Goal: Task Accomplishment & Management: Complete application form

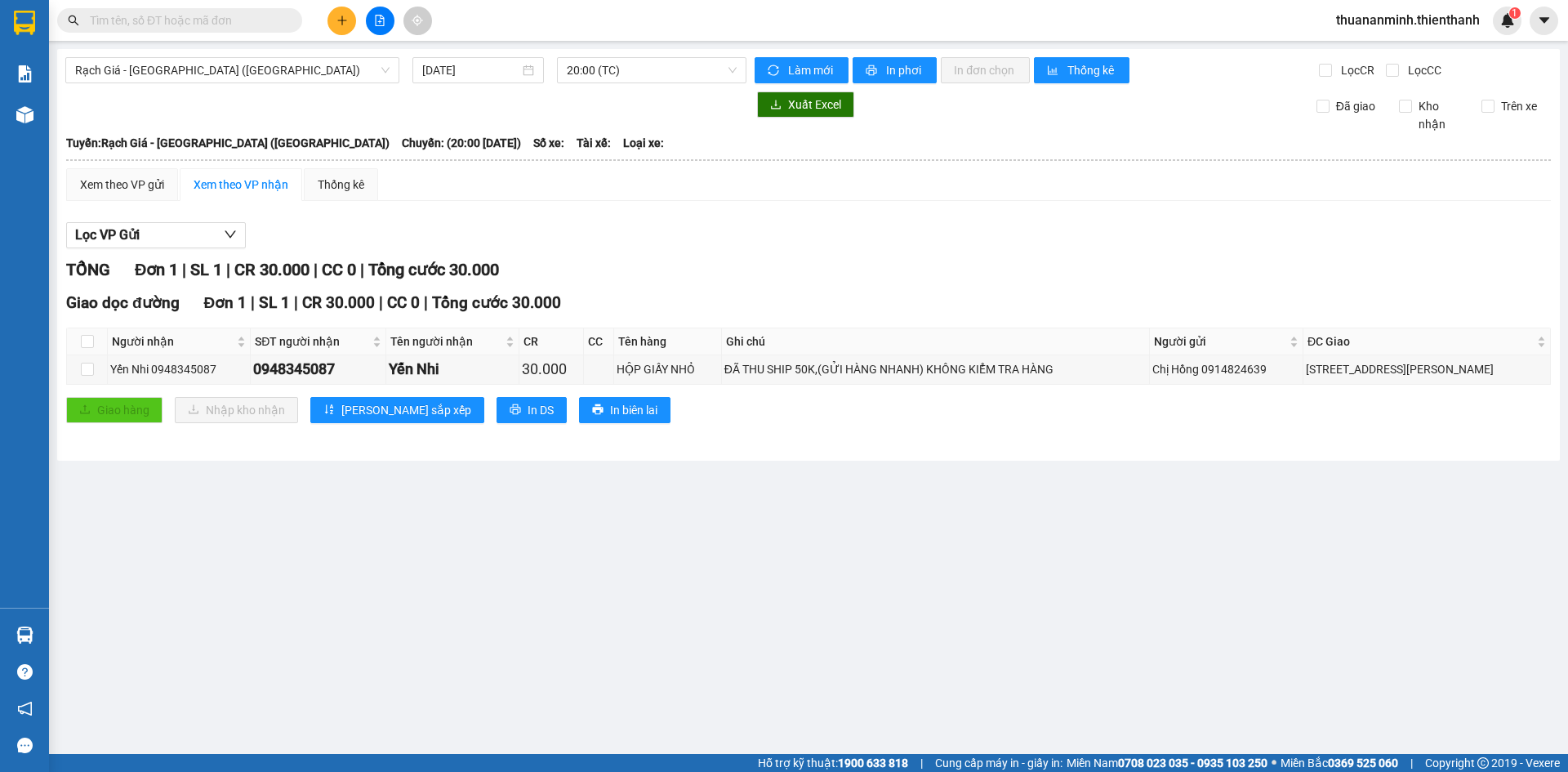
click at [334, 18] on button at bounding box center [342, 21] width 28 height 28
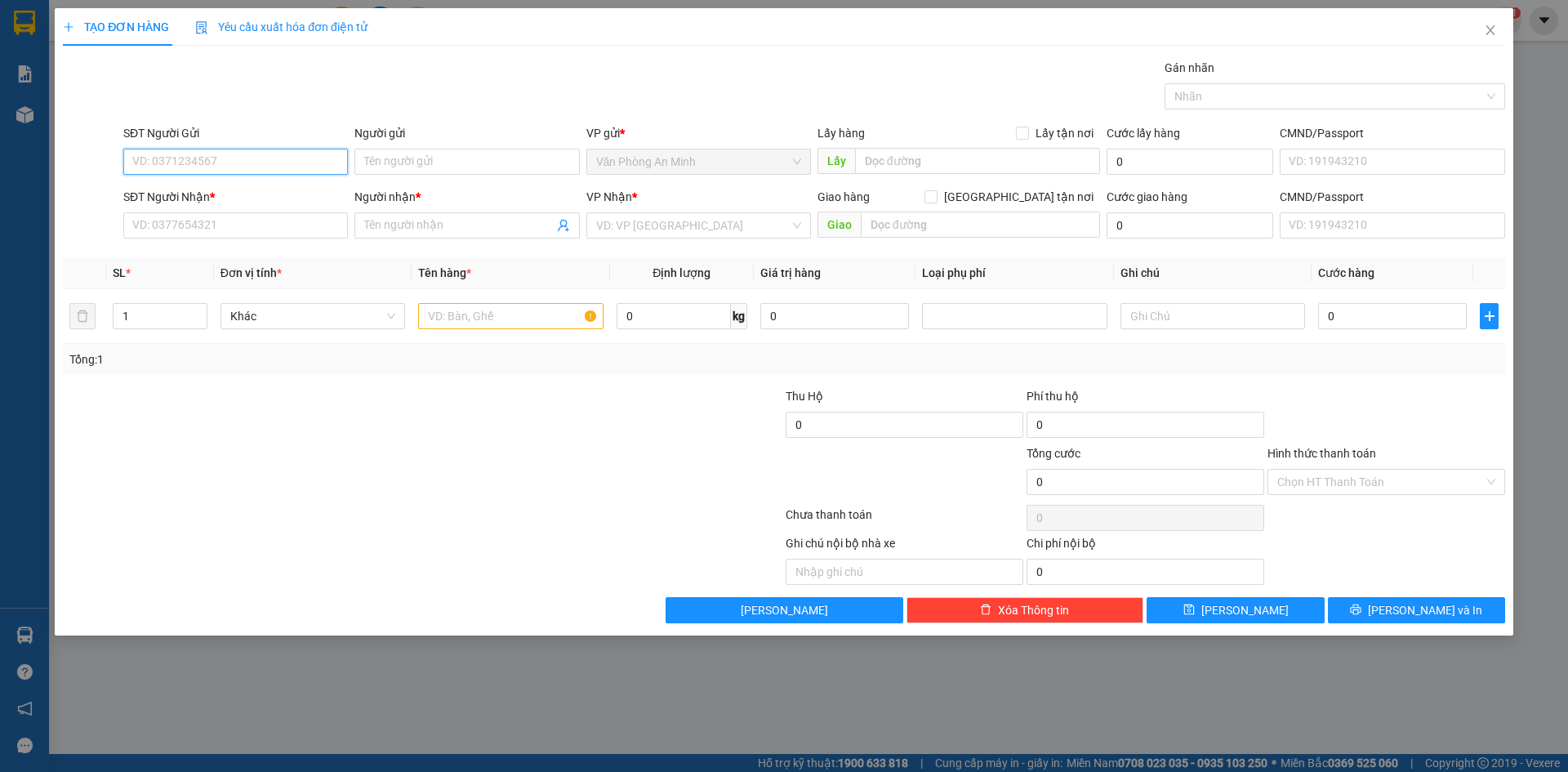
click at [251, 160] on input "SĐT Người Gửi" at bounding box center [235, 162] width 224 height 26
paste input "0919808935"
type input "0919808935"
click at [396, 162] on input "Người gửi" at bounding box center [467, 162] width 224 height 26
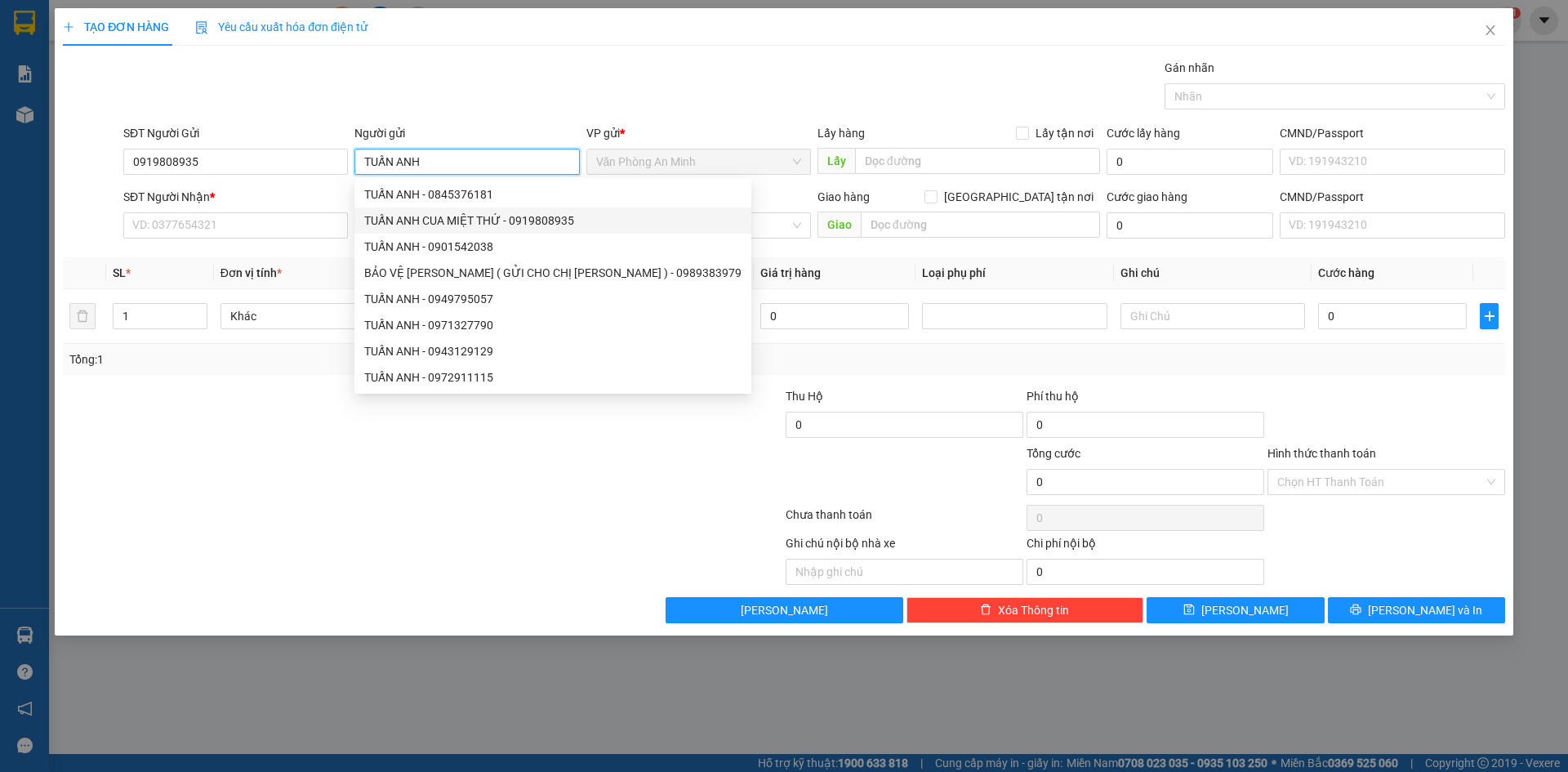
click at [474, 215] on div "TUẤN ANH CUA MIỆT THỨ - 0919808935" at bounding box center [553, 220] width 378 height 18
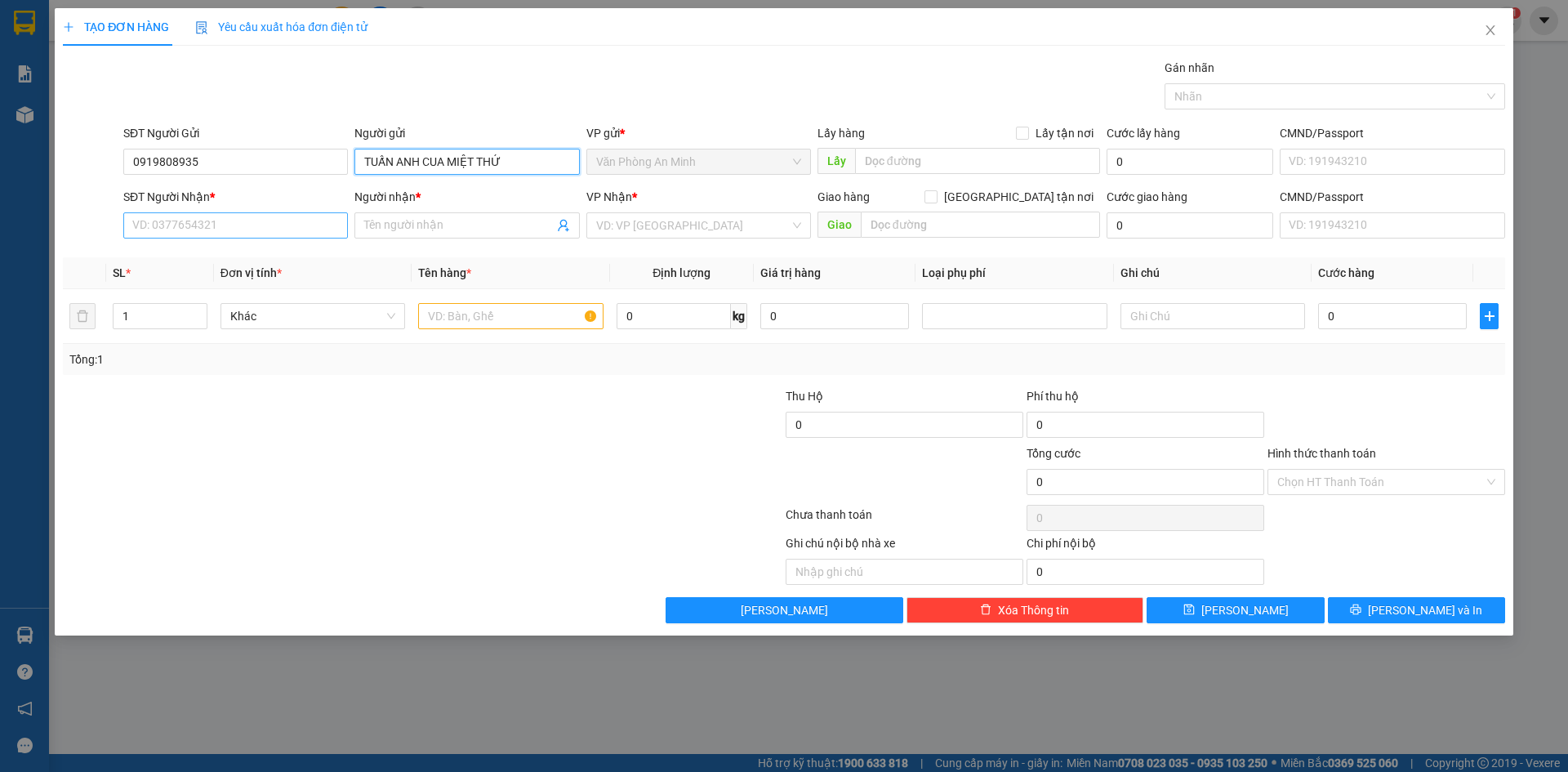
type input "TUẤN ANH CUA MIỆT THỨ"
click at [257, 228] on input "SĐT Người Nhận *" at bounding box center [235, 225] width 224 height 26
paste input "0703974152"
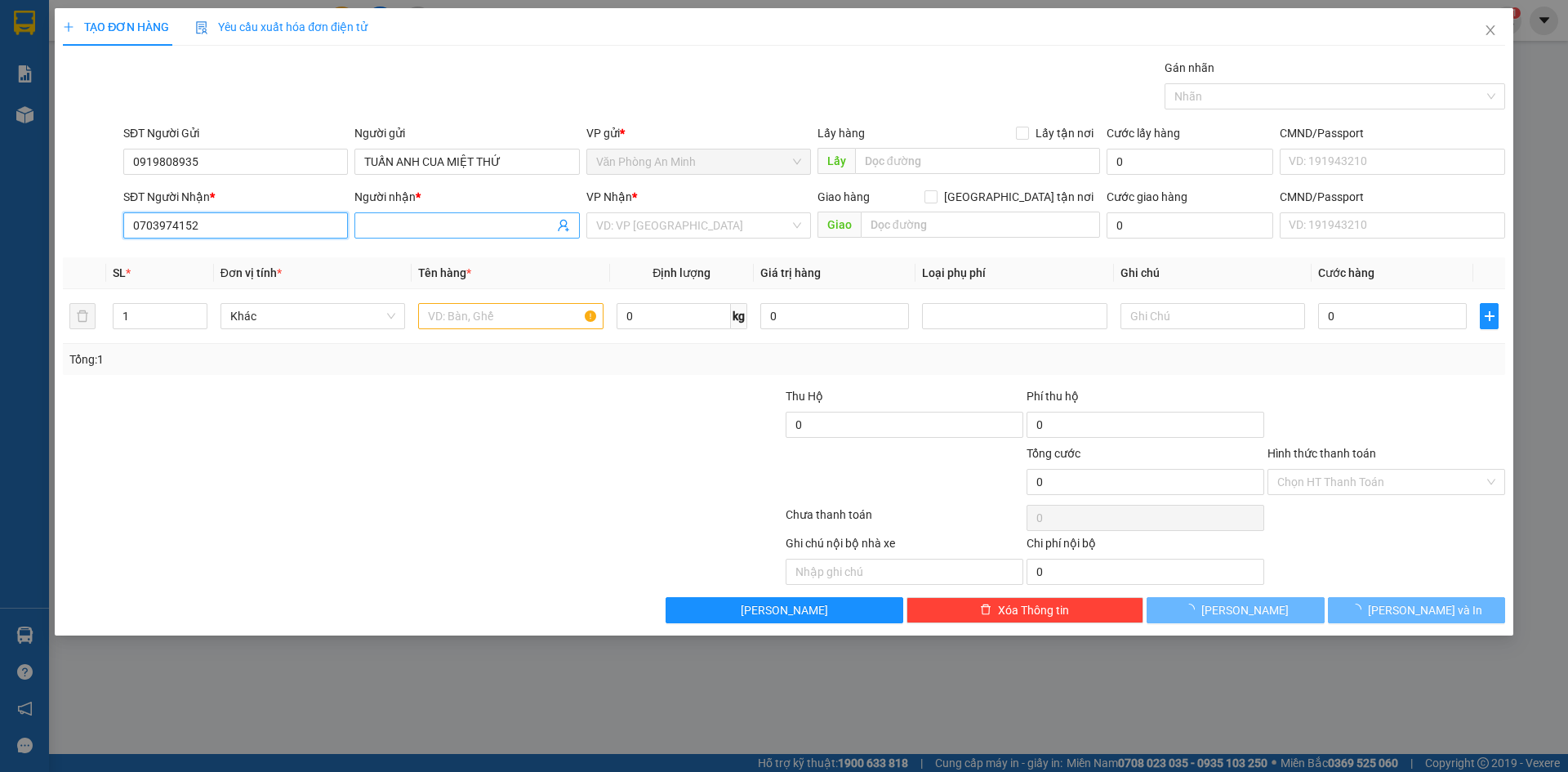
type input "0703974152"
click at [434, 228] on input "Người nhận *" at bounding box center [458, 225] width 188 height 18
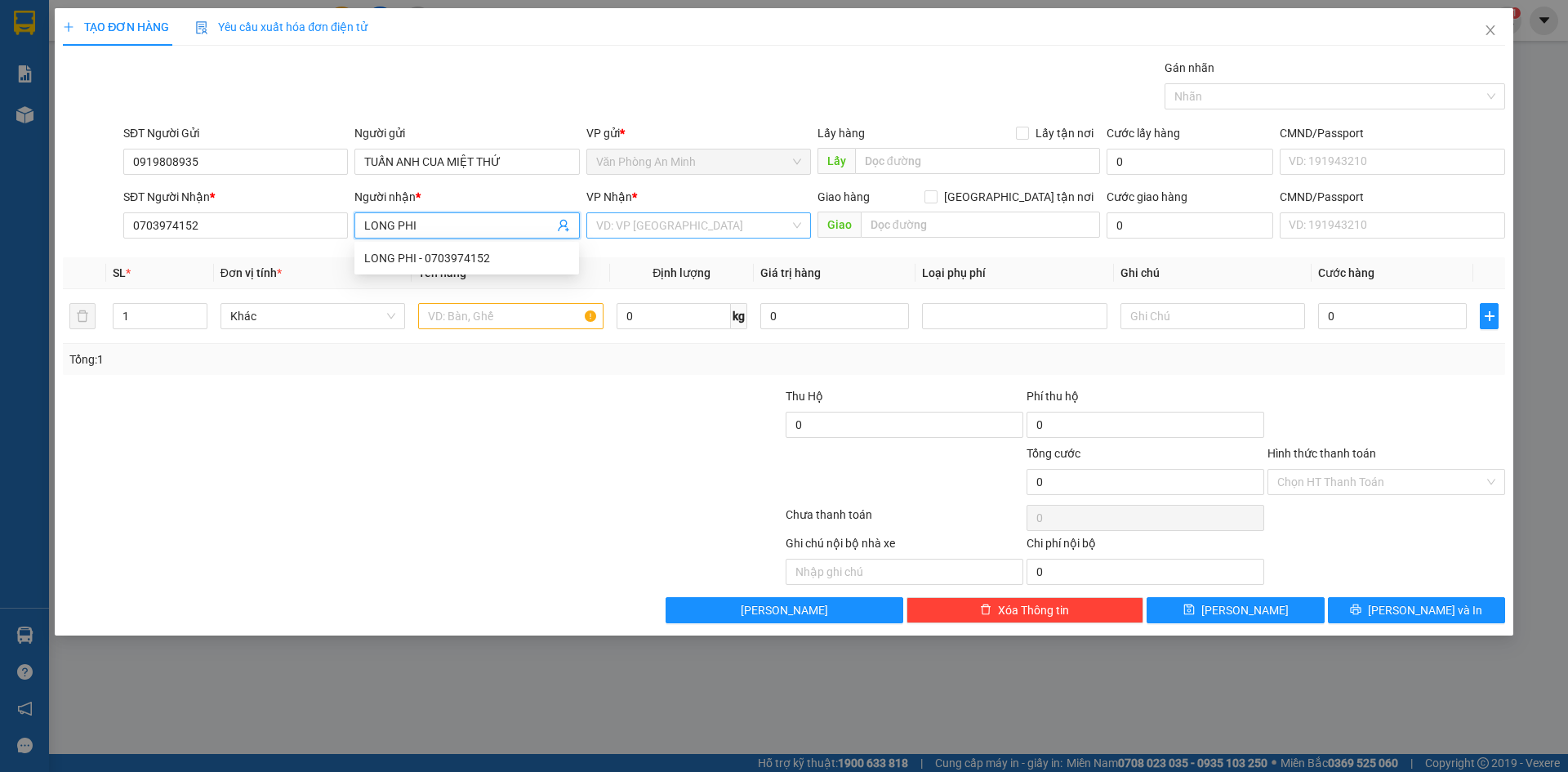
type input "LONG PHI"
click at [721, 228] on input "search" at bounding box center [693, 225] width 194 height 25
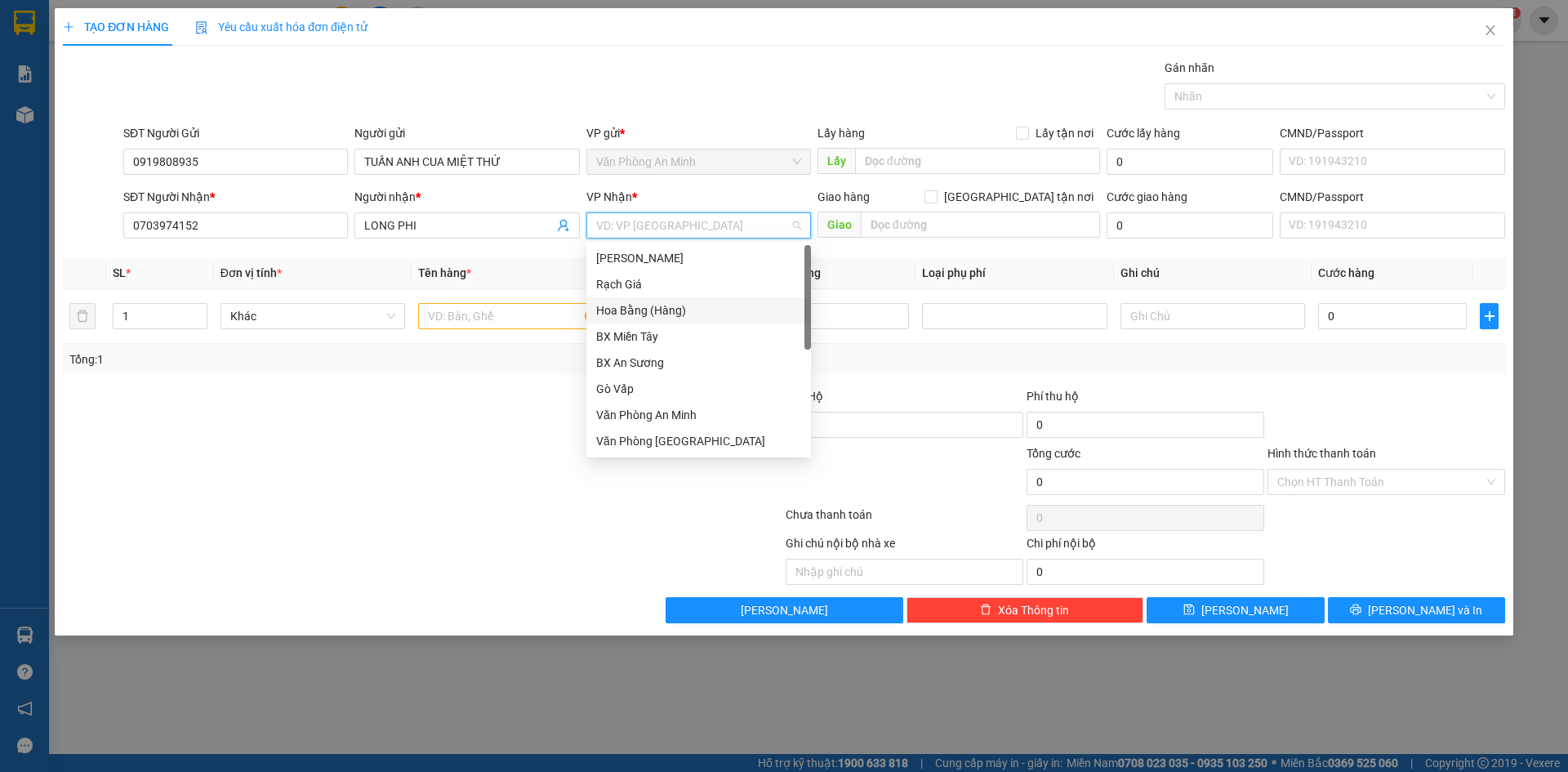
click at [653, 312] on div "Hoa Bằng (Hàng)" at bounding box center [698, 309] width 205 height 18
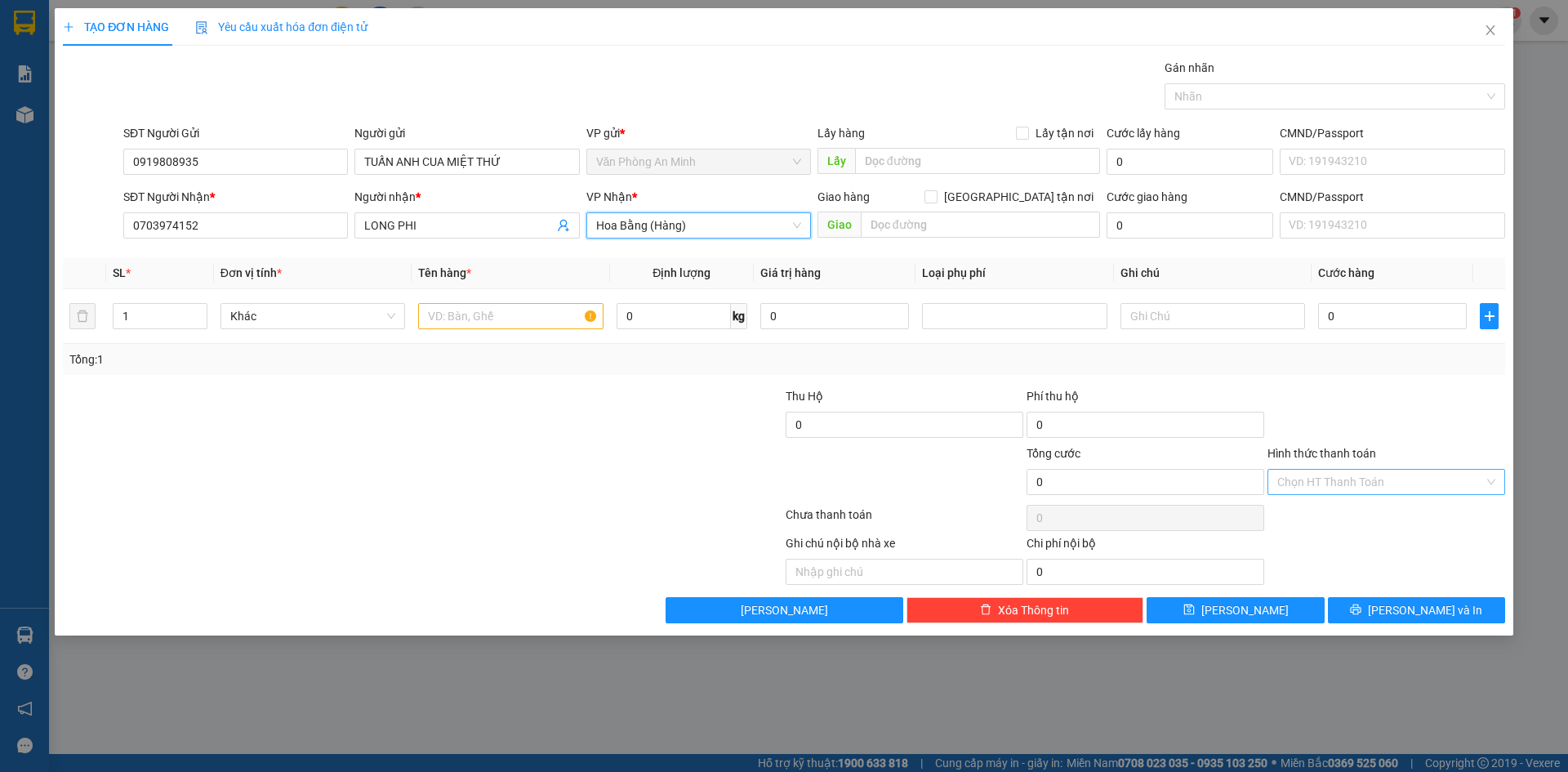
click at [1385, 482] on input "Hình thức thanh toán" at bounding box center [1381, 482] width 206 height 25
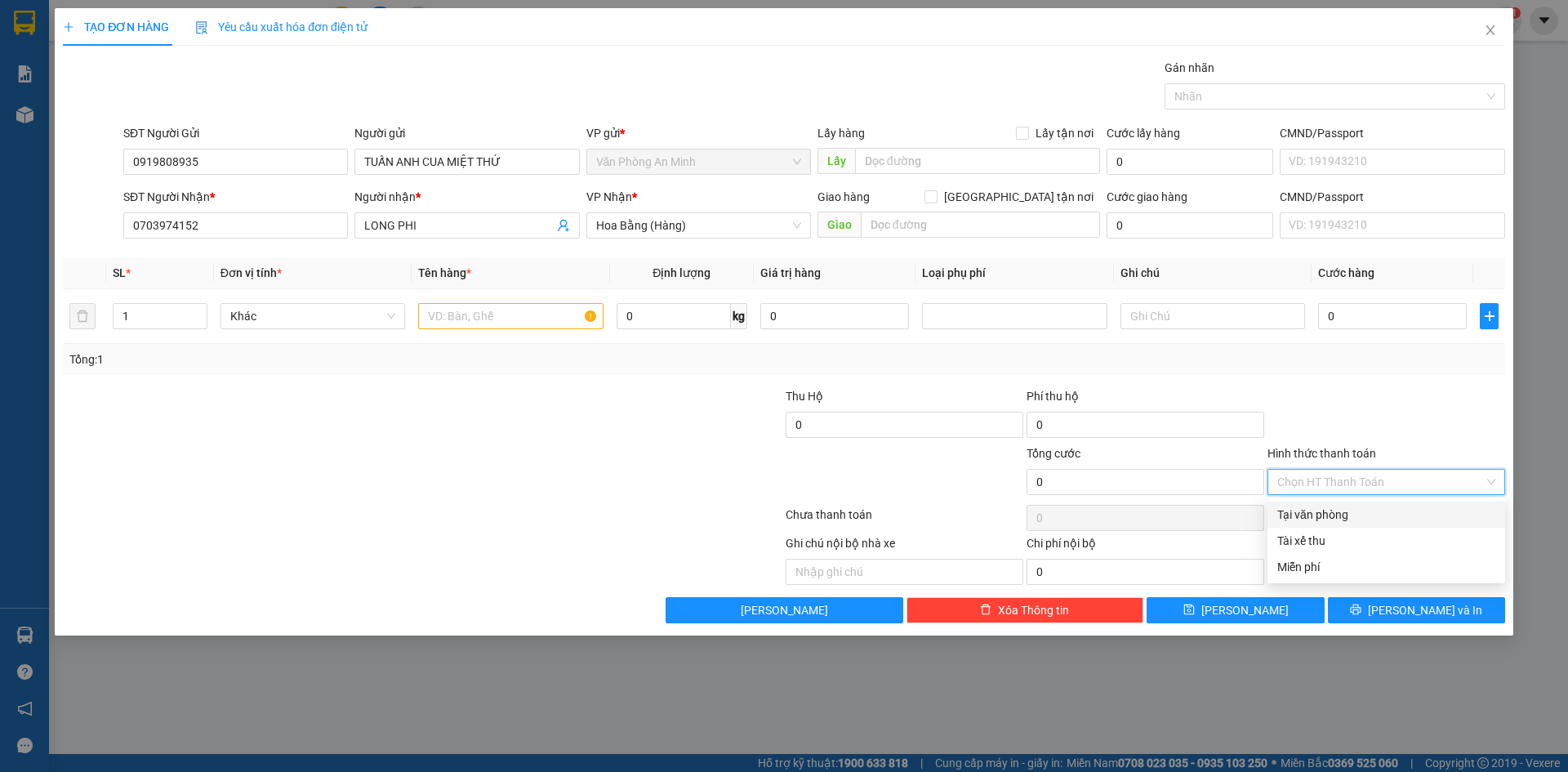
click at [1325, 381] on div "Transit Pickup Surcharge Ids Transit Deliver Surcharge Ids Transit Deliver Surc…" at bounding box center [784, 341] width 1442 height 564
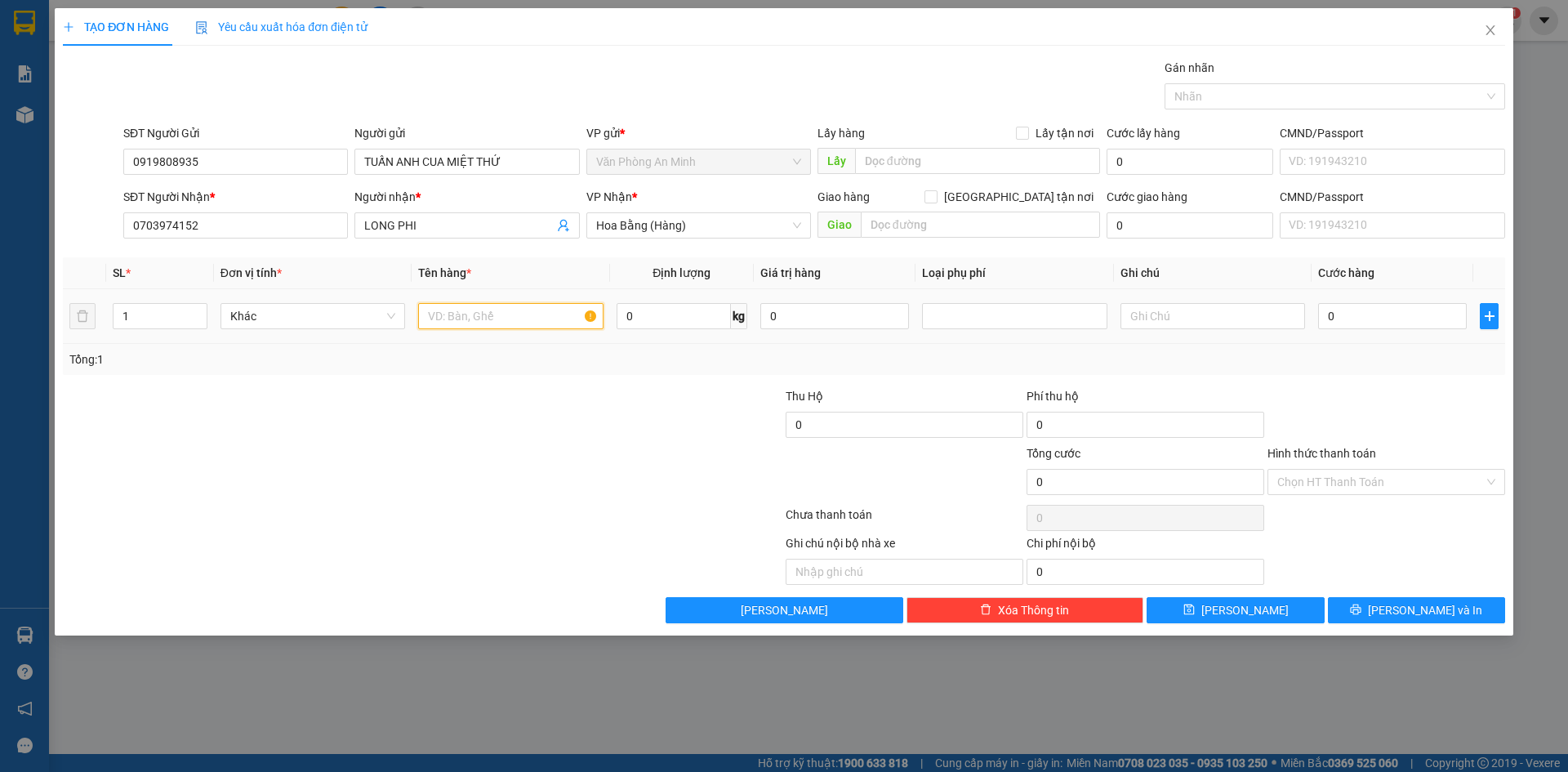
click at [471, 313] on input "text" at bounding box center [510, 316] width 185 height 26
type input "1"
type input "K"
type input "1 KIỆN 2 THÙNG XỐP"
click at [491, 406] on div at bounding box center [302, 415] width 482 height 57
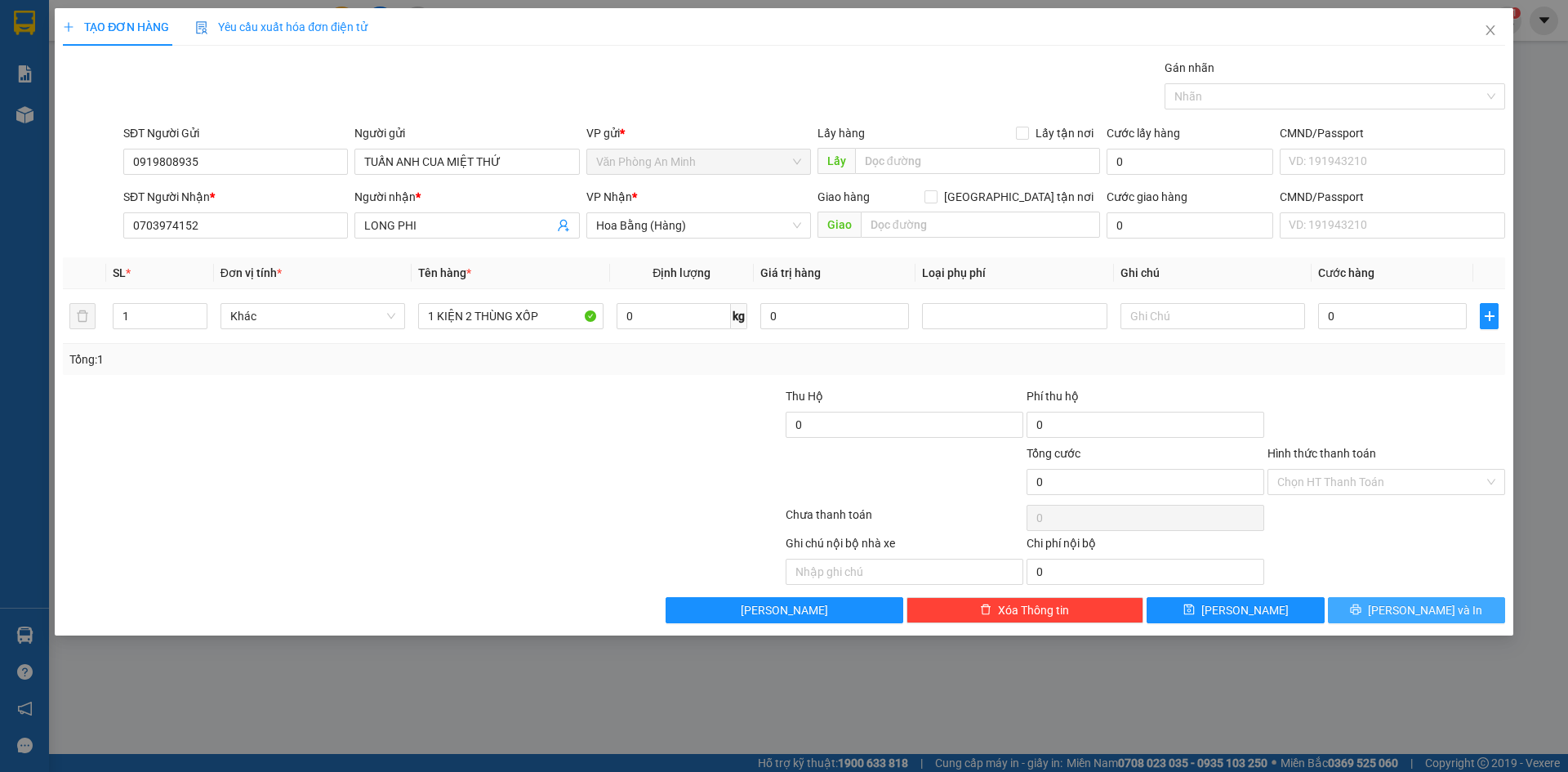
click at [1362, 612] on icon "printer" at bounding box center [1356, 609] width 11 height 11
click at [1372, 609] on button "[PERSON_NAME] và In" at bounding box center [1416, 610] width 177 height 26
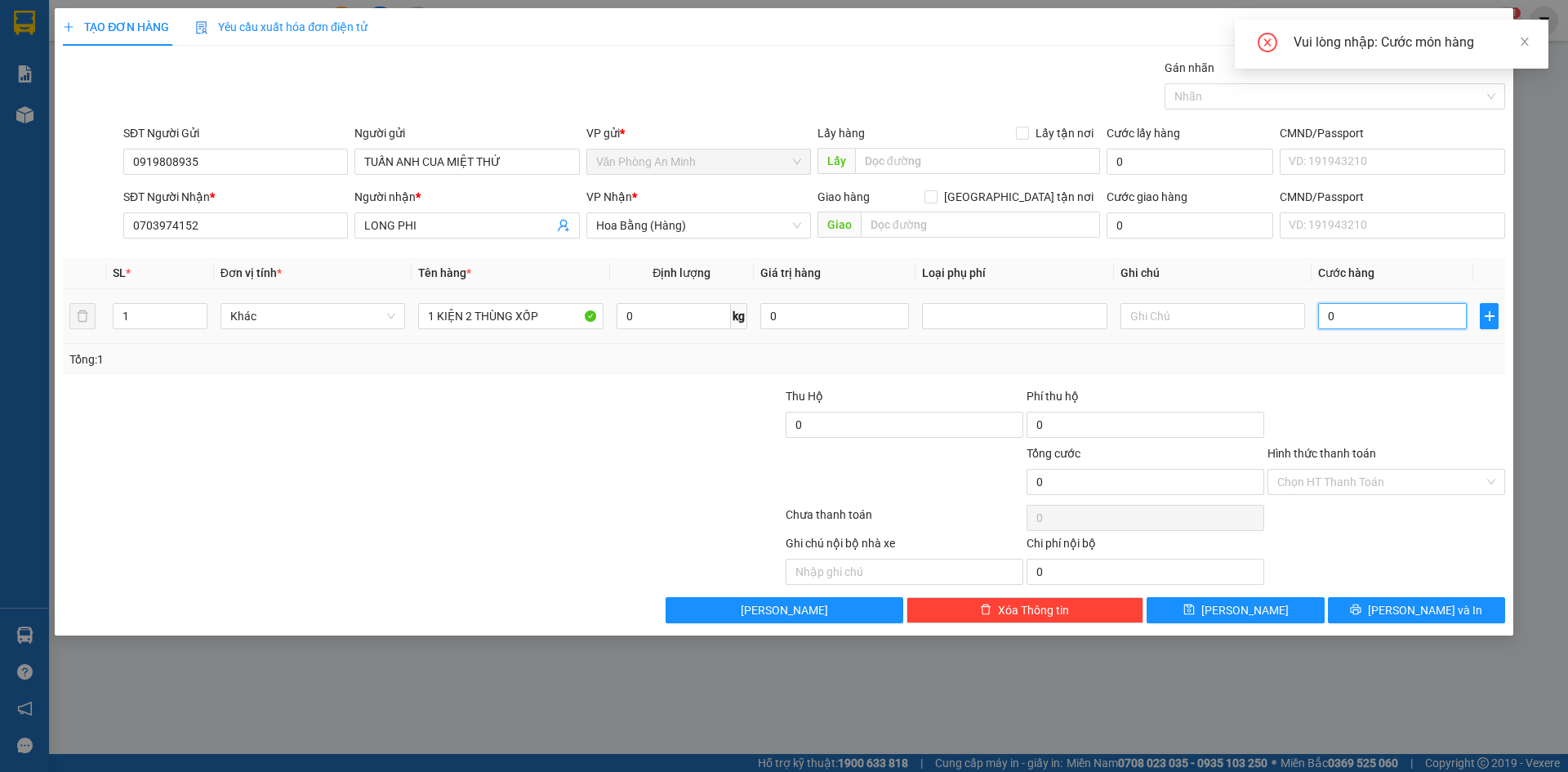
click at [1376, 315] on input "0" at bounding box center [1392, 316] width 149 height 26
type input "0"
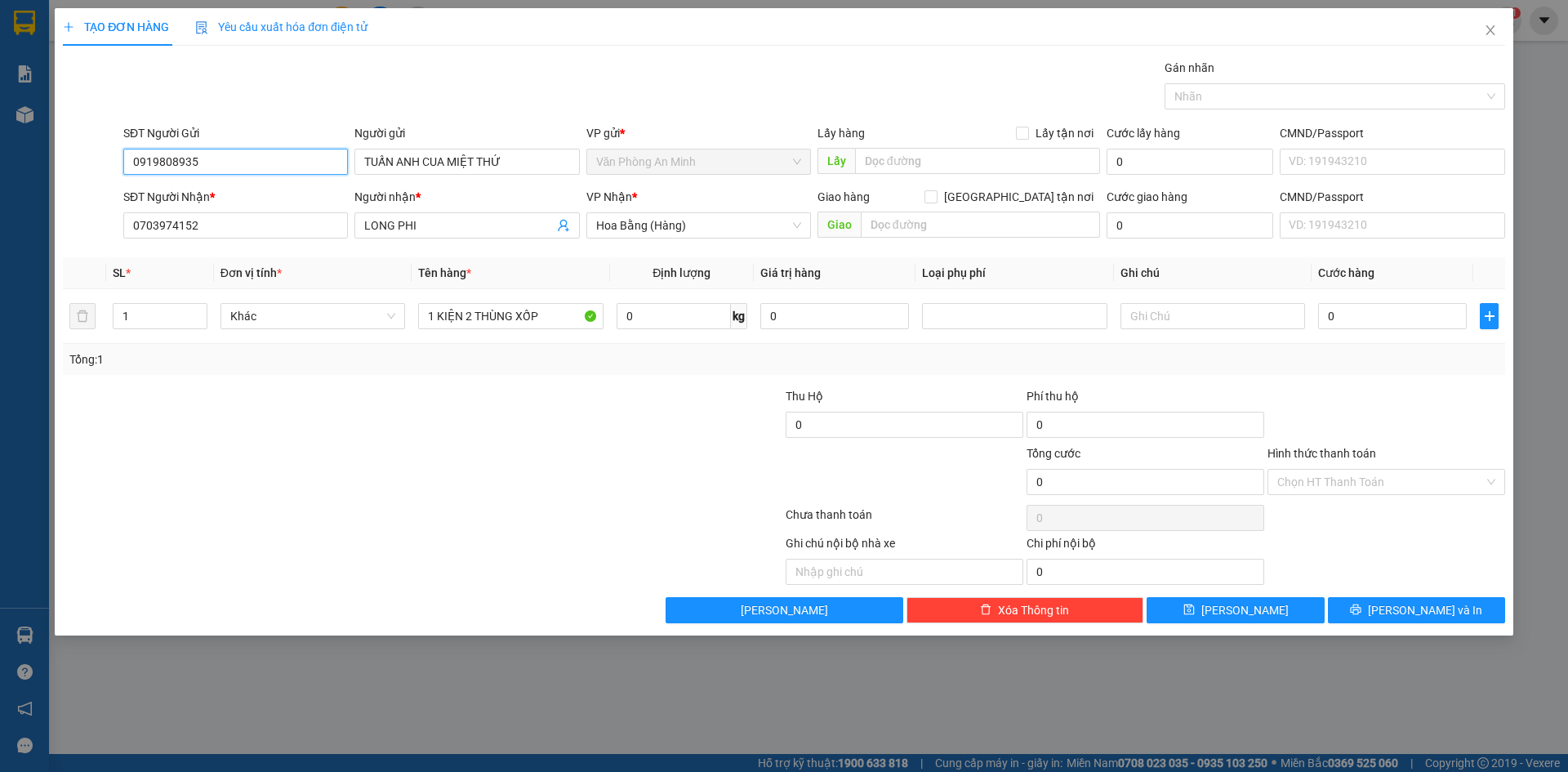
click at [223, 159] on input "0919808935" at bounding box center [235, 162] width 224 height 26
click at [1490, 31] on icon "close" at bounding box center [1489, 30] width 9 height 9
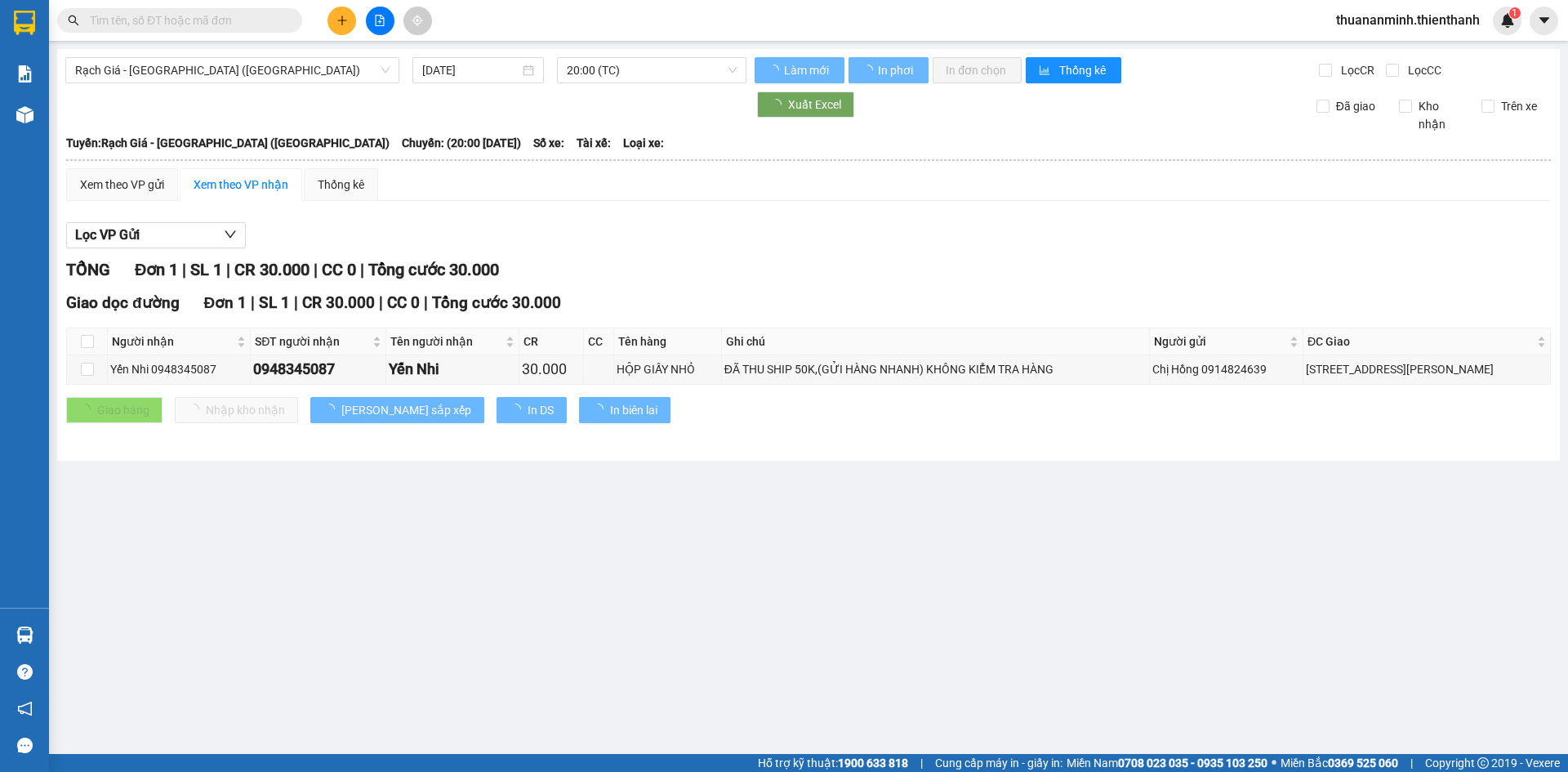
click at [167, 26] on input "text" at bounding box center [186, 20] width 193 height 18
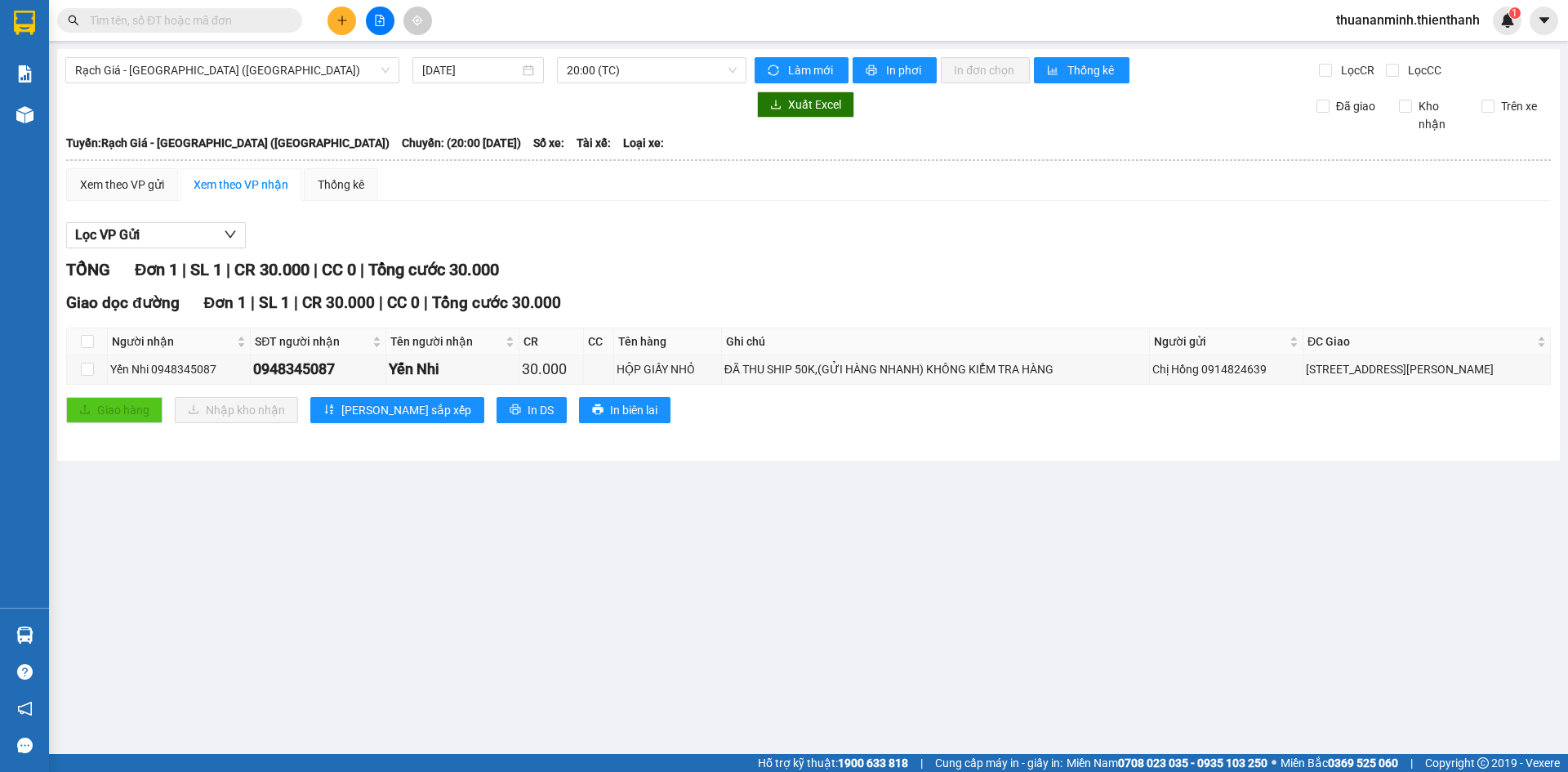
drag, startPoint x: 185, startPoint y: 18, endPoint x: 393, endPoint y: 31, distance: 208.4
click at [559, 21] on div "Kết quả tìm kiếm ( 0 ) Bộ lọc No Data thuananminh.thienthanh 1" at bounding box center [784, 20] width 1568 height 41
click at [194, 16] on input "text" at bounding box center [186, 20] width 193 height 18
paste input "0919808935"
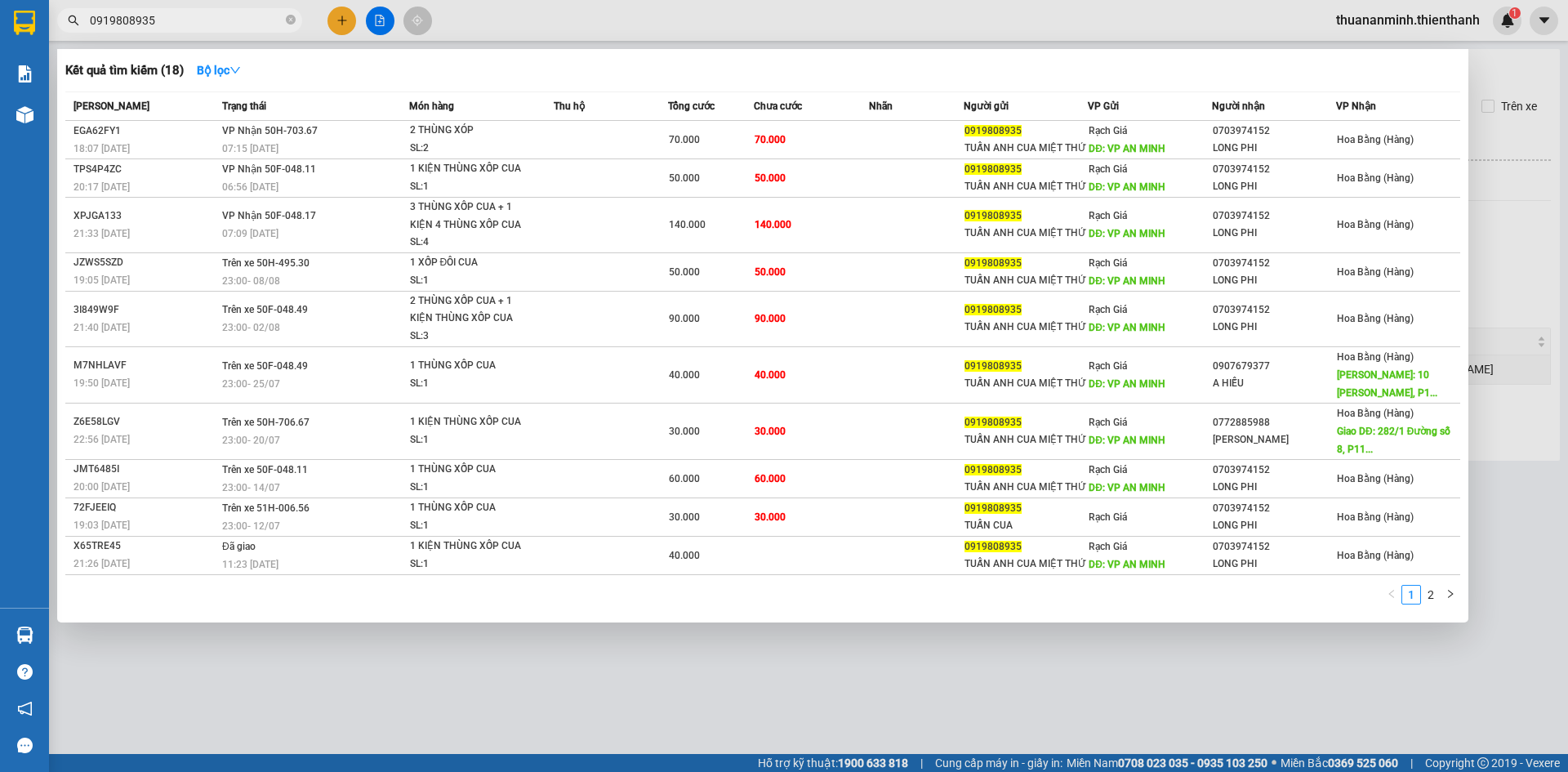
click at [759, 23] on div at bounding box center [784, 386] width 1568 height 772
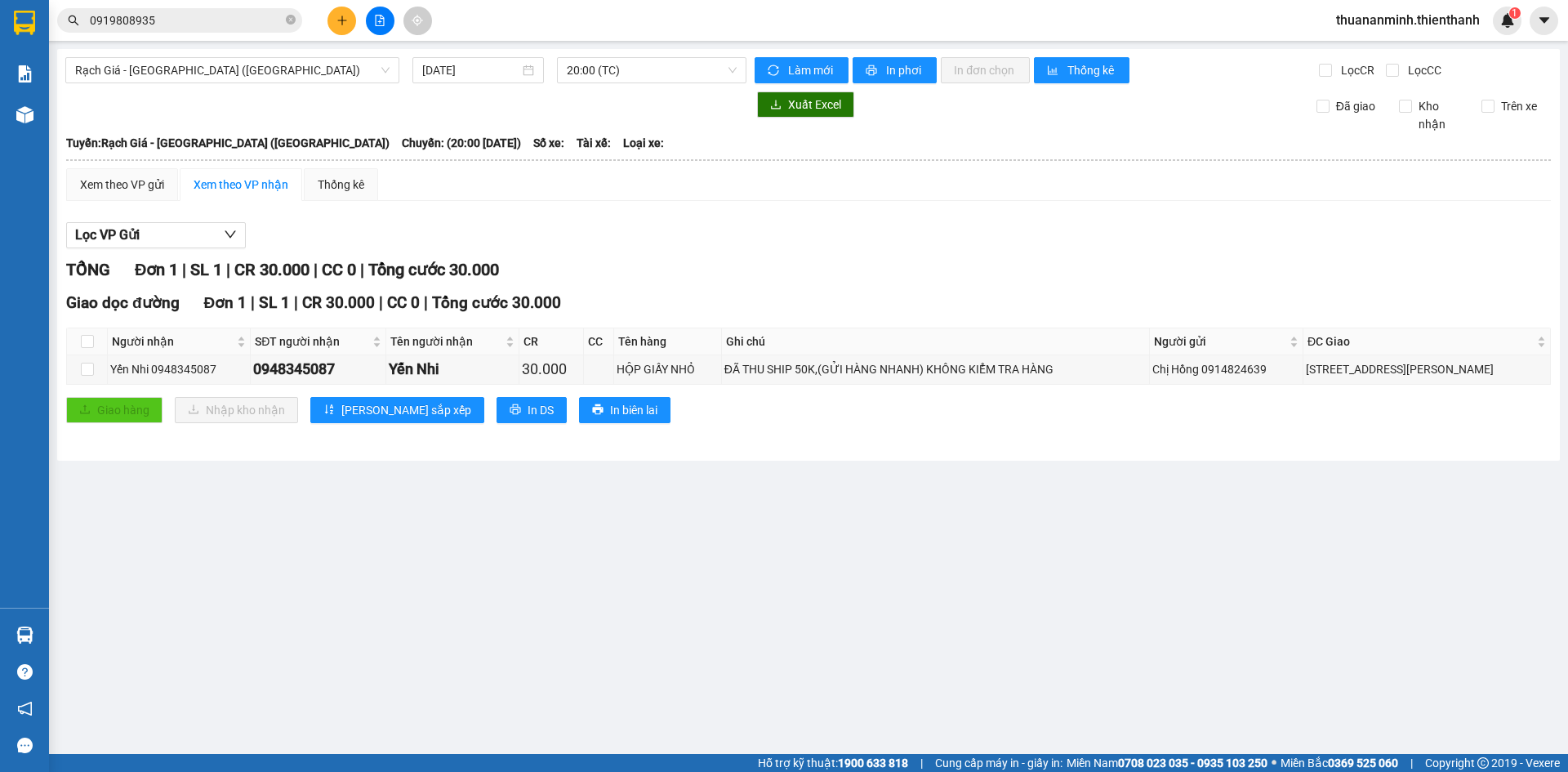
click at [225, 21] on input "0919808935" at bounding box center [186, 20] width 193 height 18
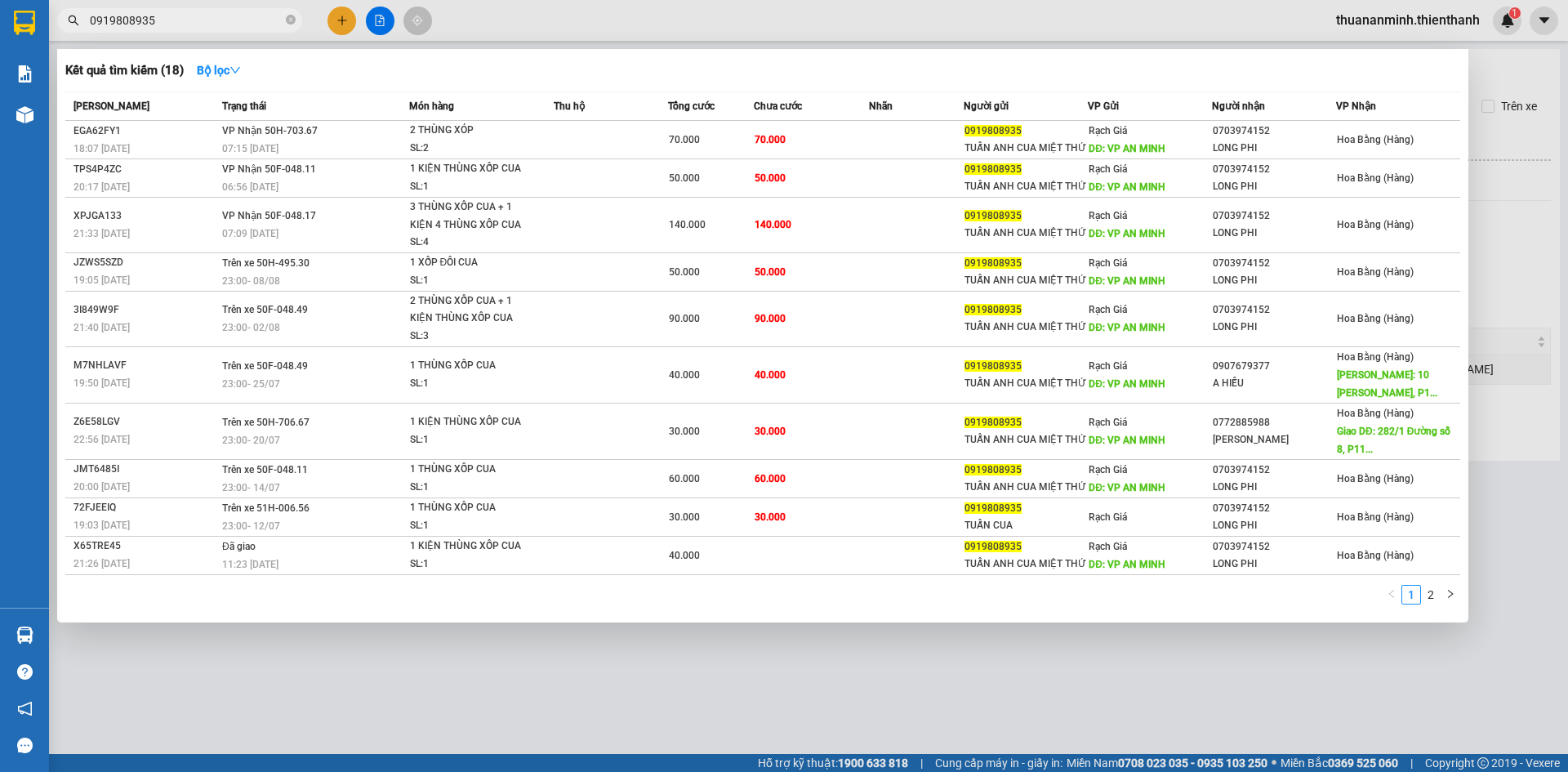
click at [225, 21] on input "0919808935" at bounding box center [186, 20] width 193 height 18
paste input "822927008"
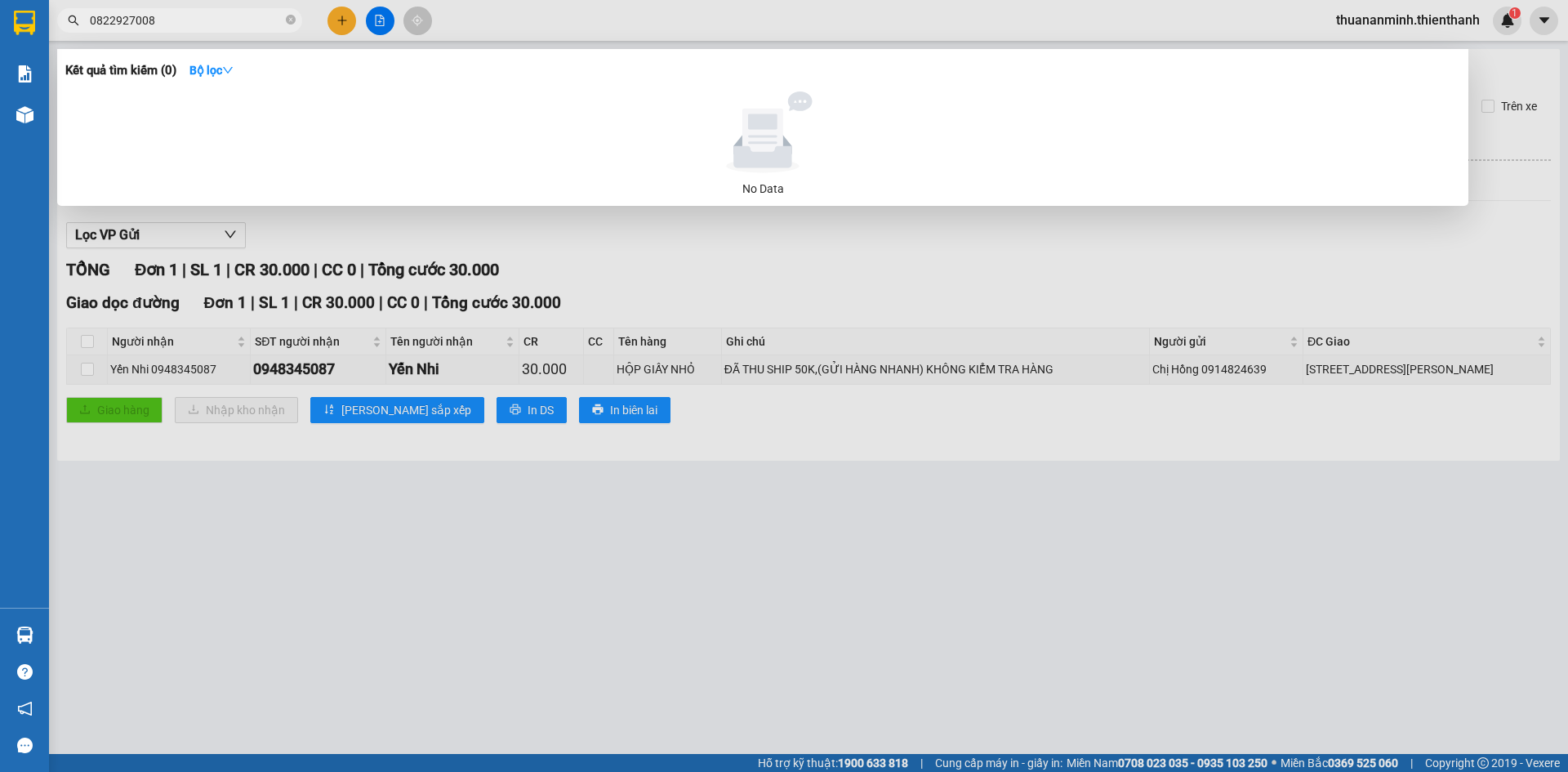
type input "0822927008"
click at [506, 19] on div at bounding box center [784, 386] width 1568 height 772
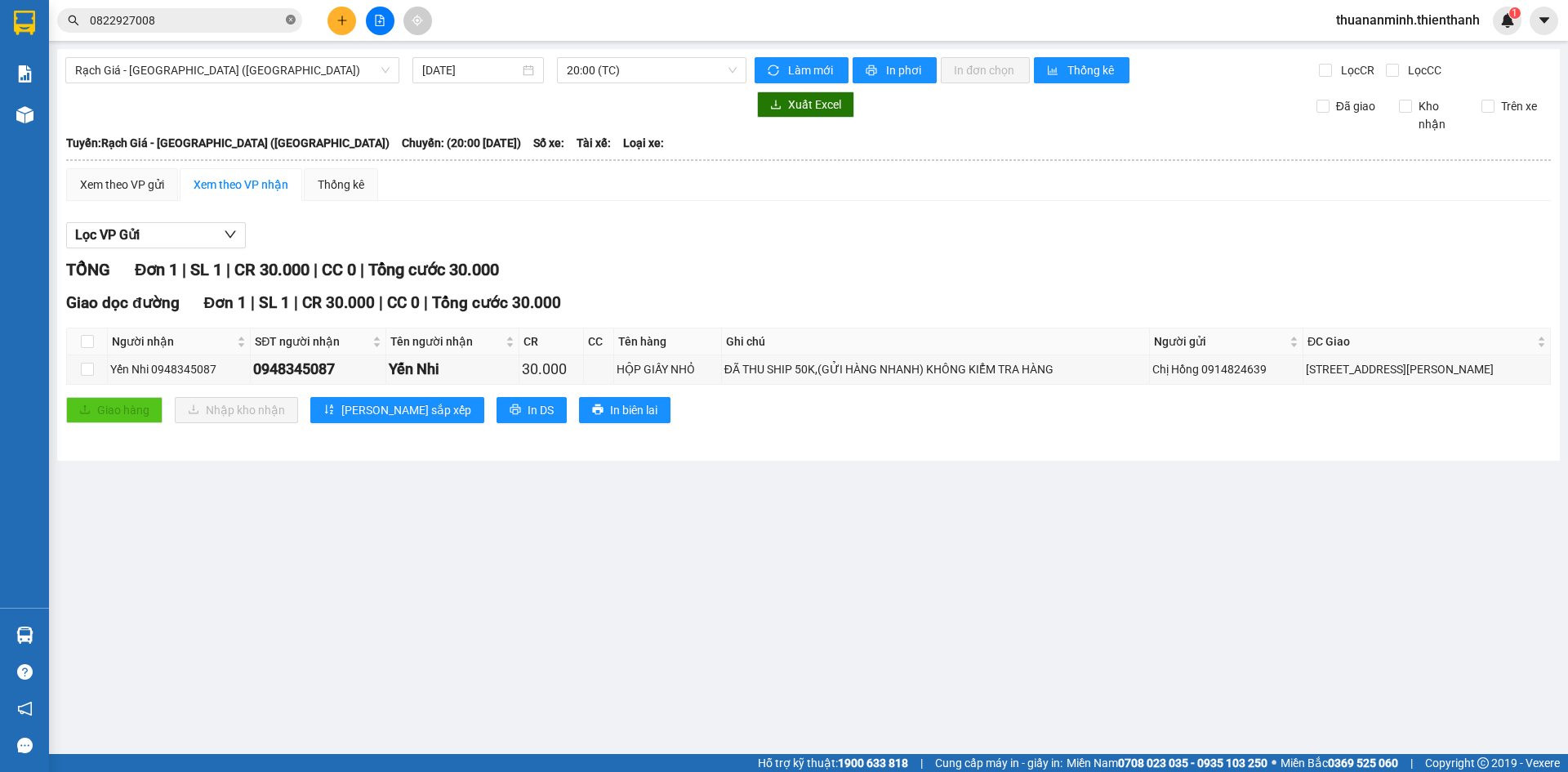
click at [290, 20] on icon "close-circle" at bounding box center [291, 20] width 9 height 9
click at [513, 16] on div "Kết quả tìm kiếm ( 0 ) Bộ lọc No Data thuananminh.thienthanh 1" at bounding box center [784, 20] width 1568 height 41
click at [213, 20] on input "text" at bounding box center [186, 20] width 193 height 18
paste input "0822927008"
type input "0822927008"
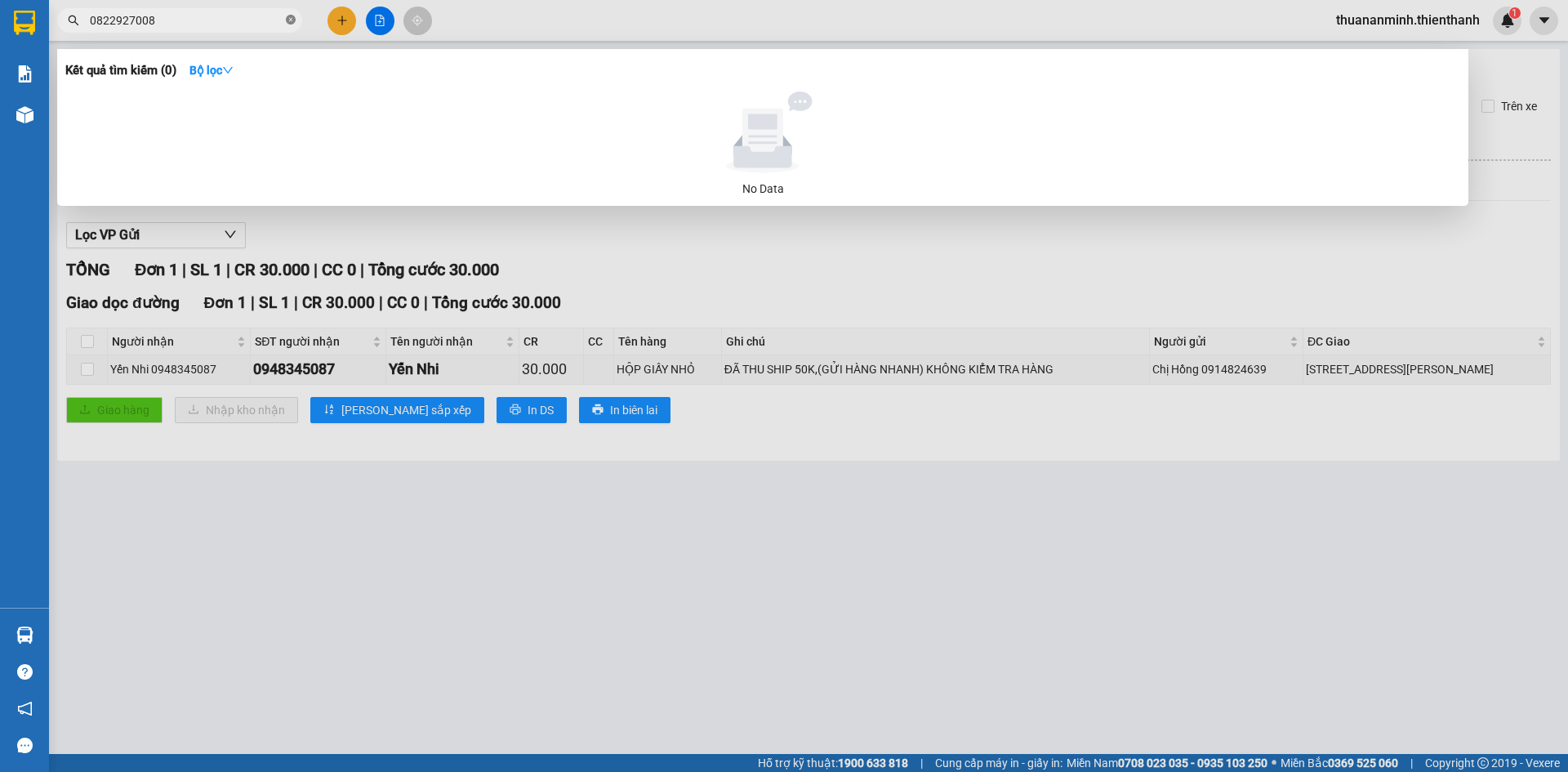
click at [287, 21] on icon "close-circle" at bounding box center [291, 20] width 9 height 9
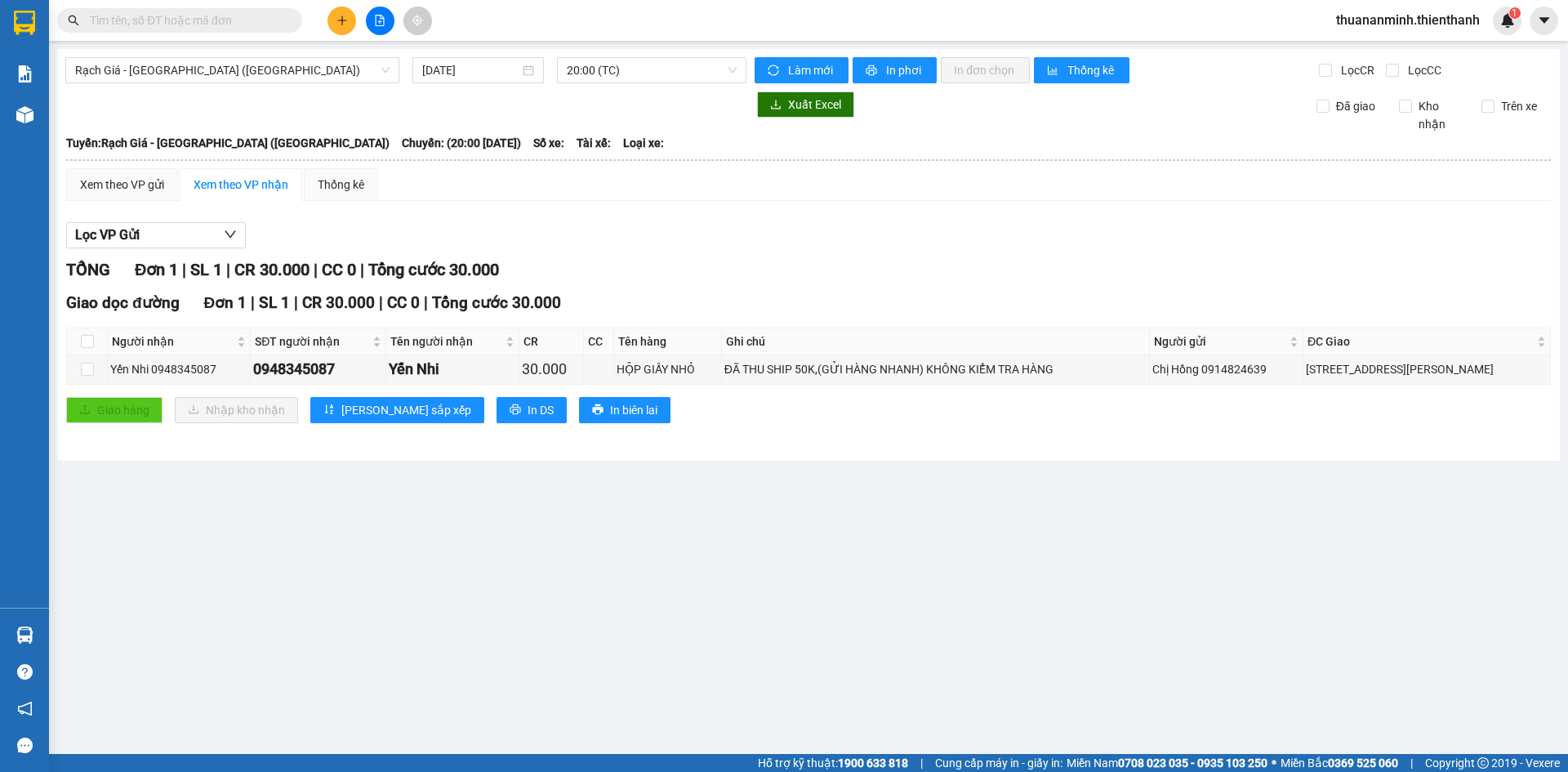
click at [512, 14] on div "Kết quả tìm kiếm ( 0 ) Bộ lọc No Data thuananminh.thienthanh 1" at bounding box center [784, 20] width 1568 height 41
